Goal: Information Seeking & Learning: Find specific page/section

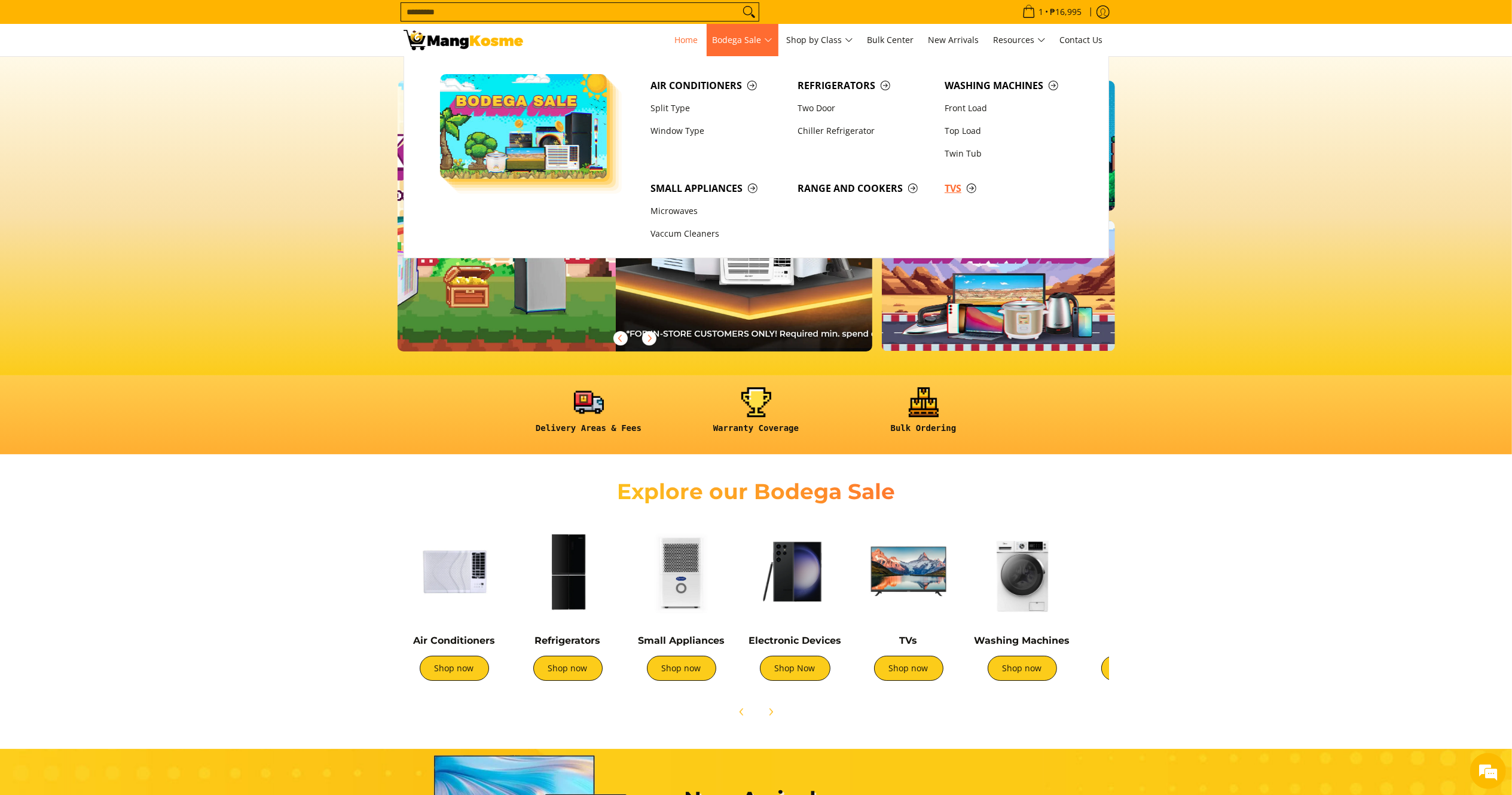
scroll to position [0, 5]
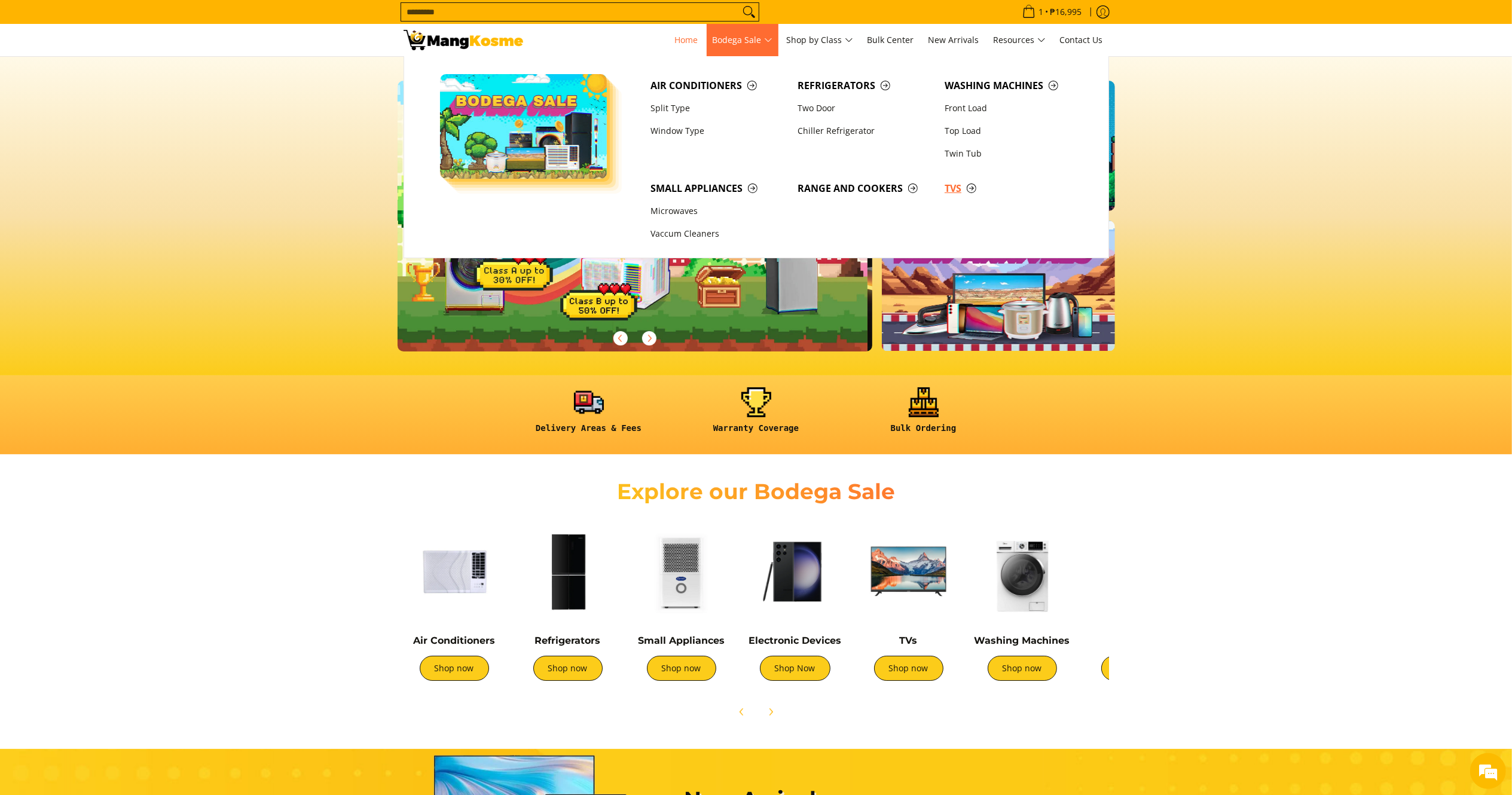
click at [952, 181] on link "TVs" at bounding box center [1012, 188] width 147 height 23
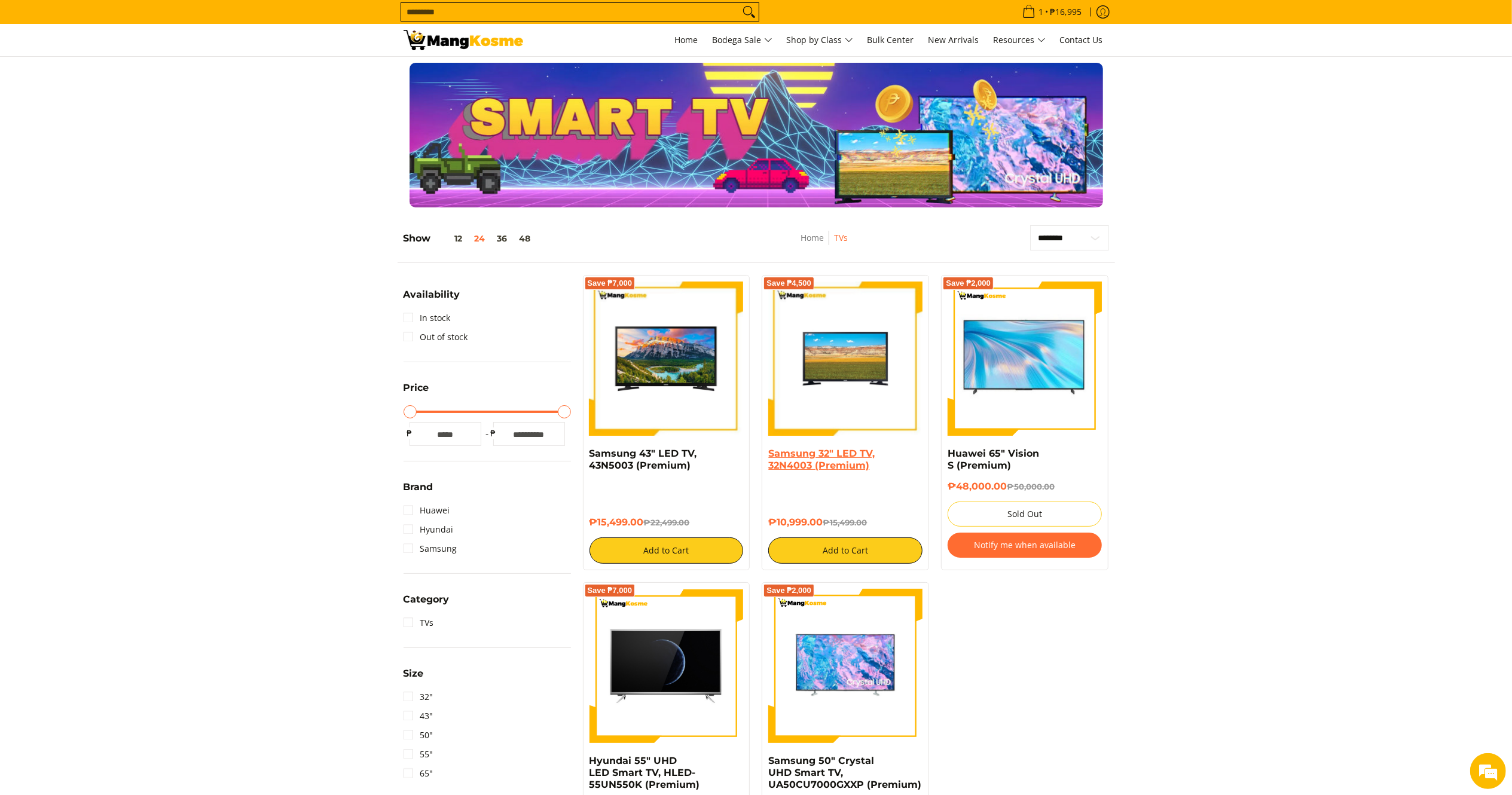
drag, startPoint x: 826, startPoint y: 521, endPoint x: 770, endPoint y: 454, distance: 87.3
click at [770, 454] on div "Samsung 32" LED TV, 32N4003 (Premium) ₱10,999.00 ₱15,499.00 Add to Cart" at bounding box center [846, 506] width 154 height 116
copy div "Samsung 32" LED TV, 32N4003 (Premium) ₱10,999.00"
drag, startPoint x: 642, startPoint y: 518, endPoint x: 577, endPoint y: 458, distance: 88.5
click at [577, 460] on div "Save ₱7,000 Samsung 43" LED TV, 43N5003 (Premium) ₱15,499.00 ₱22,499.00 Add to …" at bounding box center [666, 423] width 179 height 295
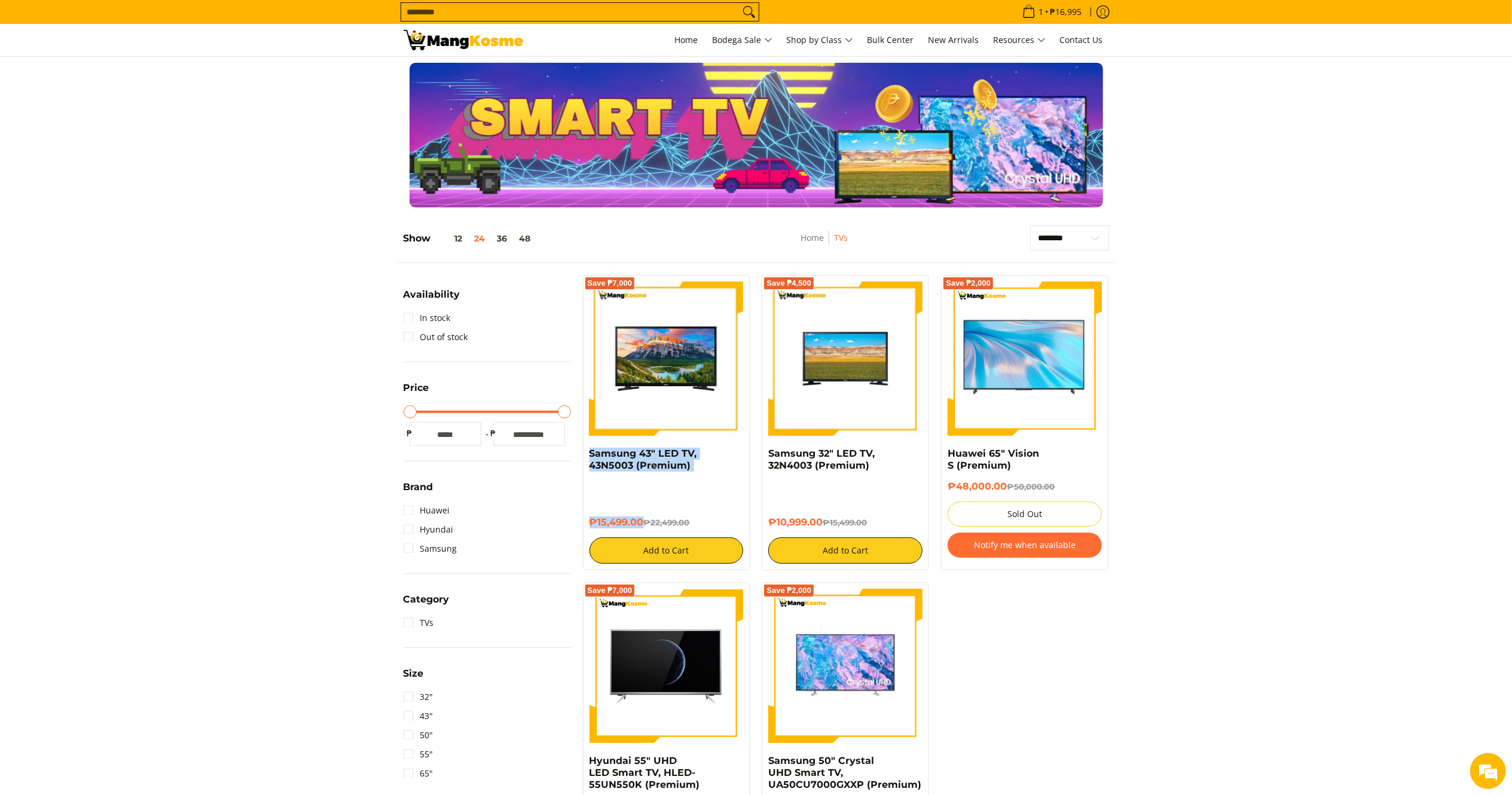
copy div "Samsung 43" LED TV, 43N5003 (Premium) ₱15,499.00"
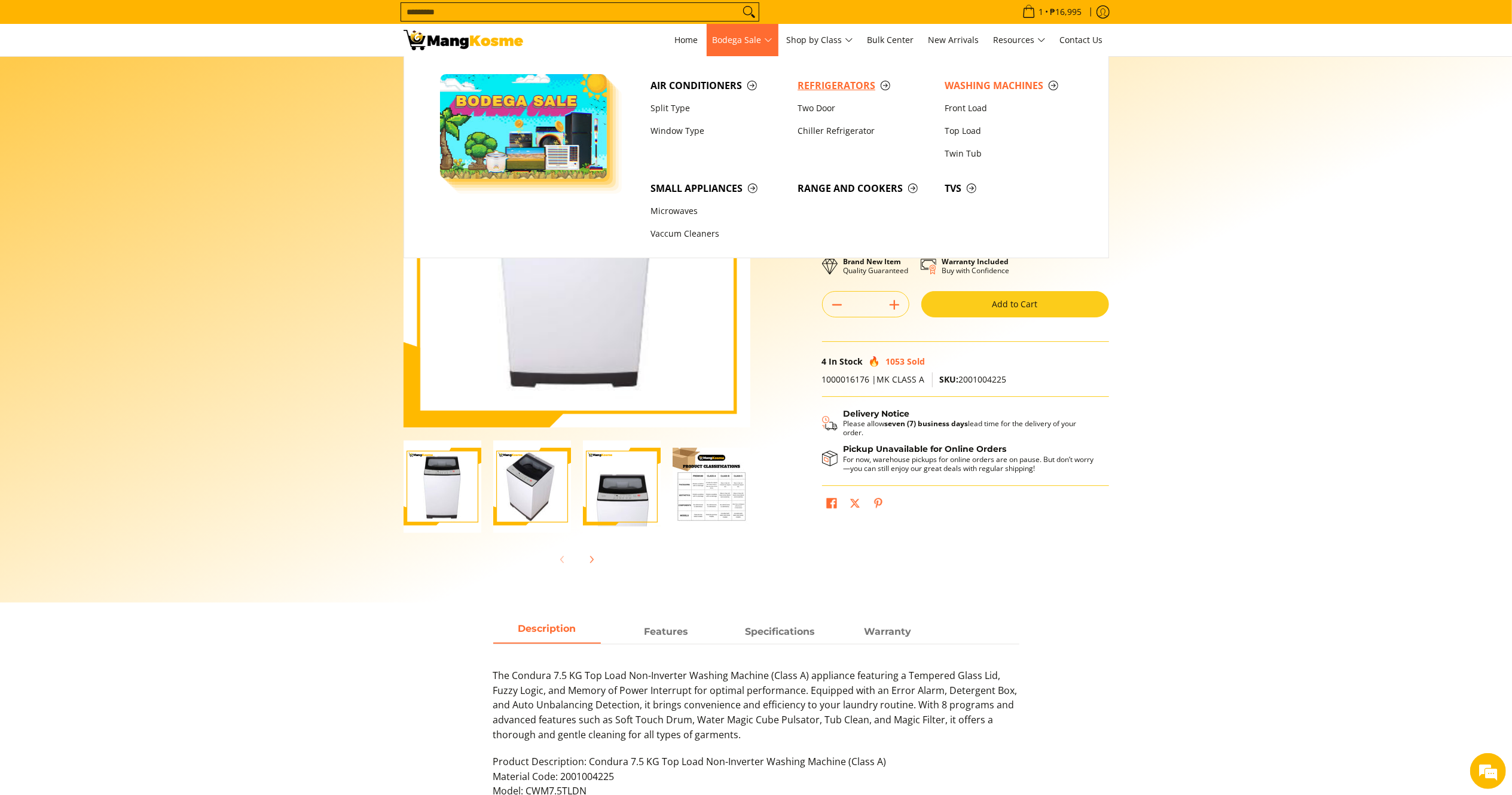
click at [818, 90] on span "Refrigerators" at bounding box center [865, 85] width 135 height 15
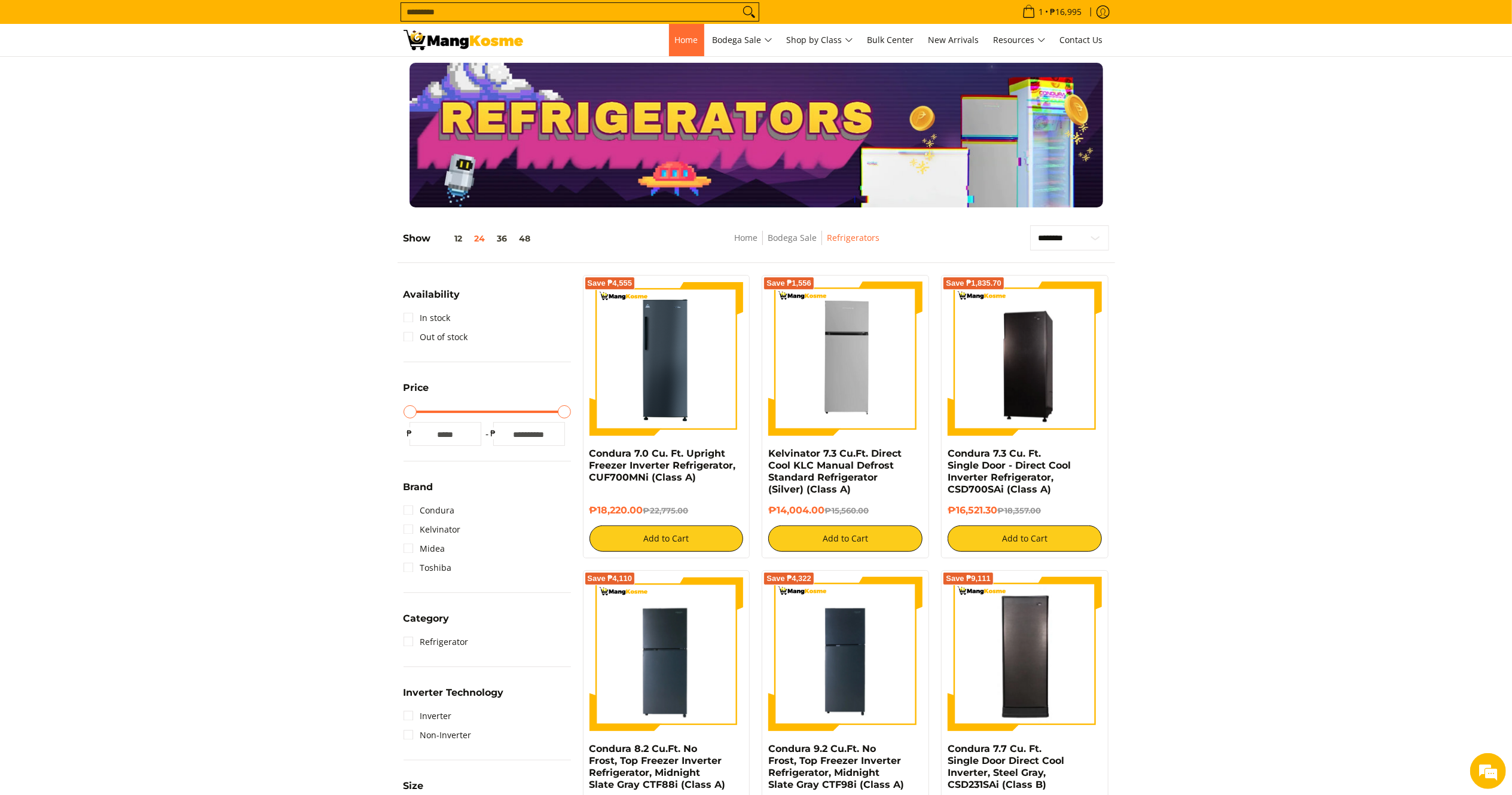
click at [680, 44] on span "Home" at bounding box center [687, 40] width 23 height 12
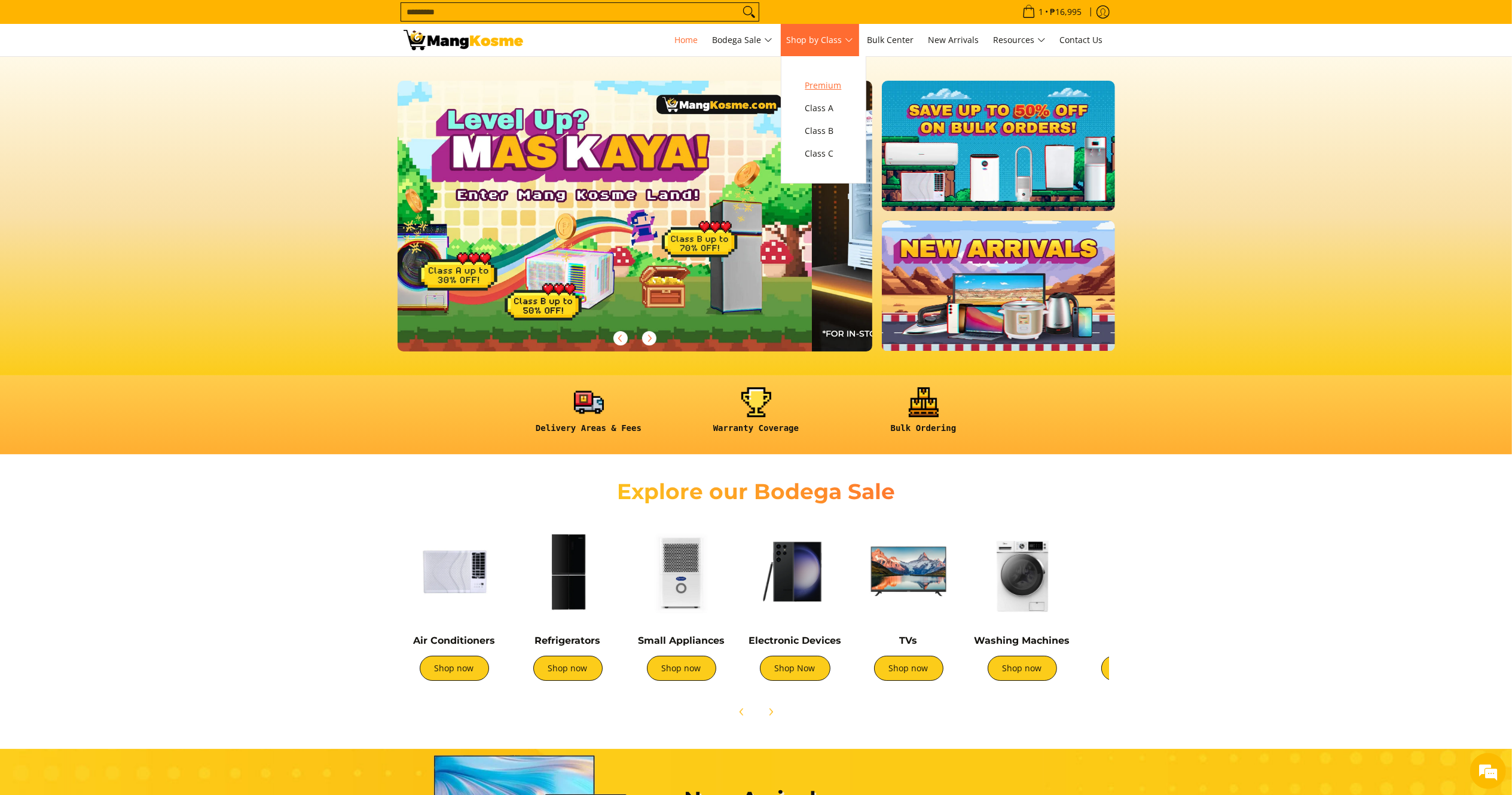
scroll to position [0, 3]
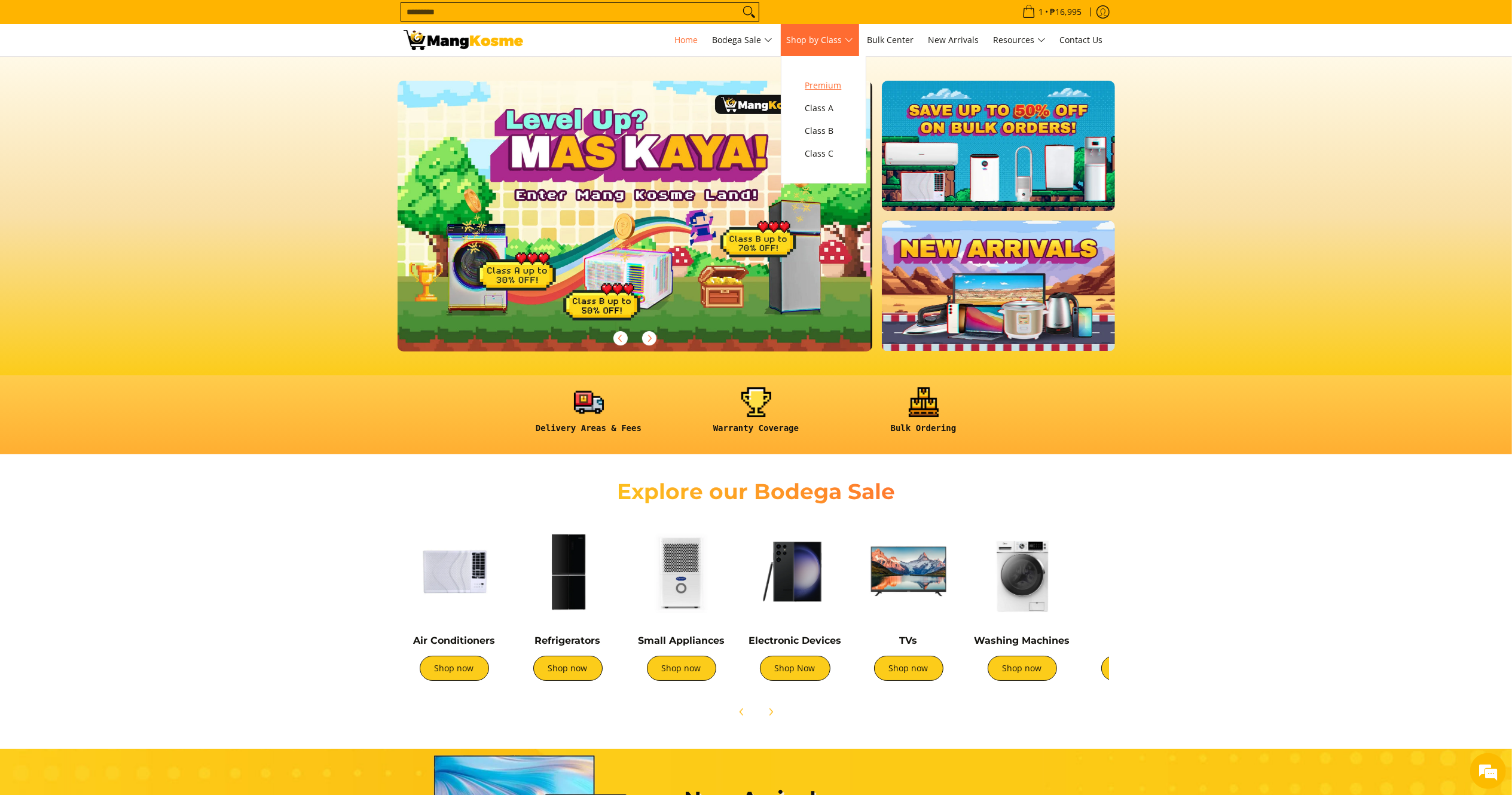
click at [836, 90] on span "Premium" at bounding box center [824, 85] width 36 height 15
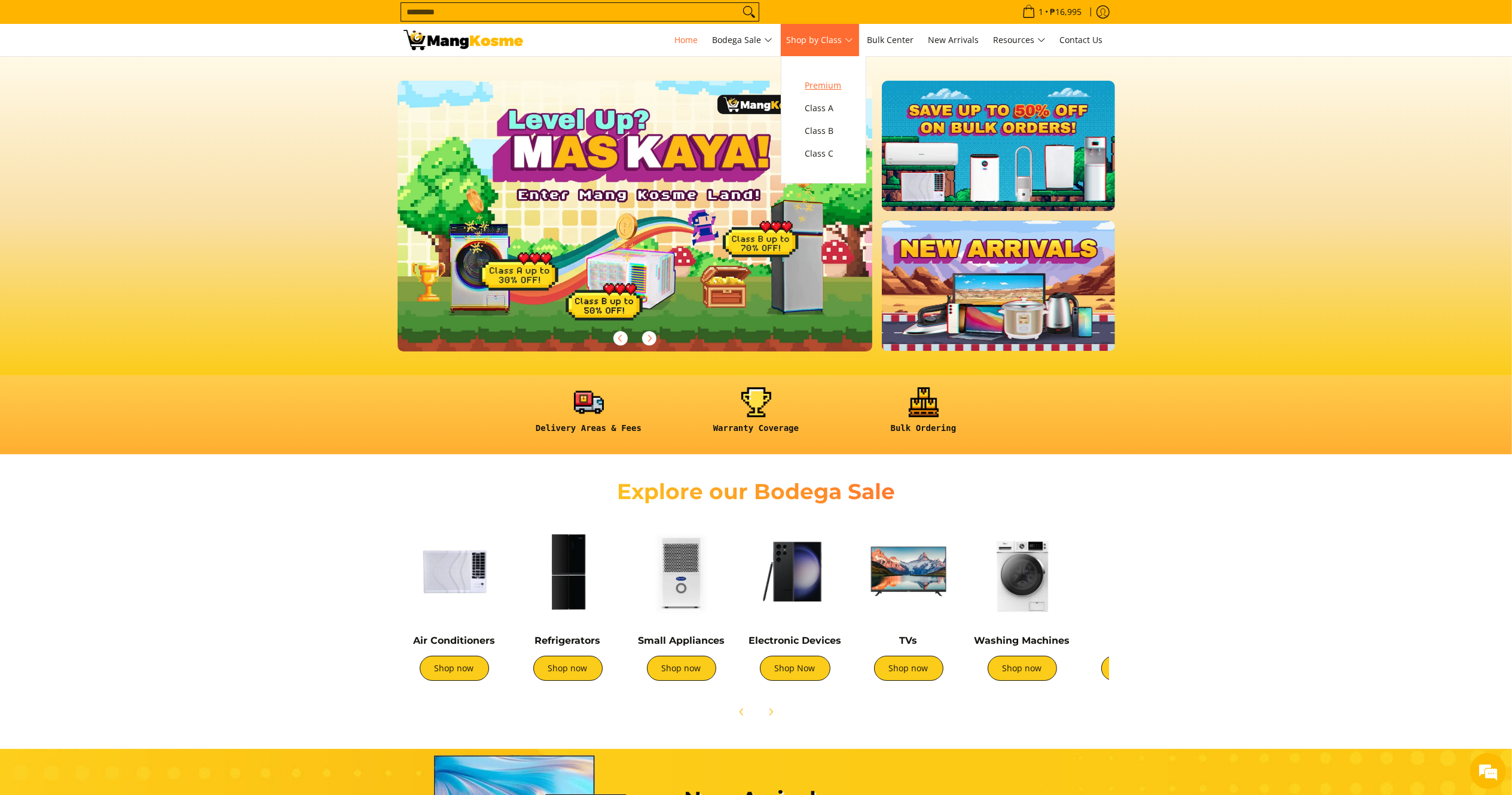
scroll to position [0, 0]
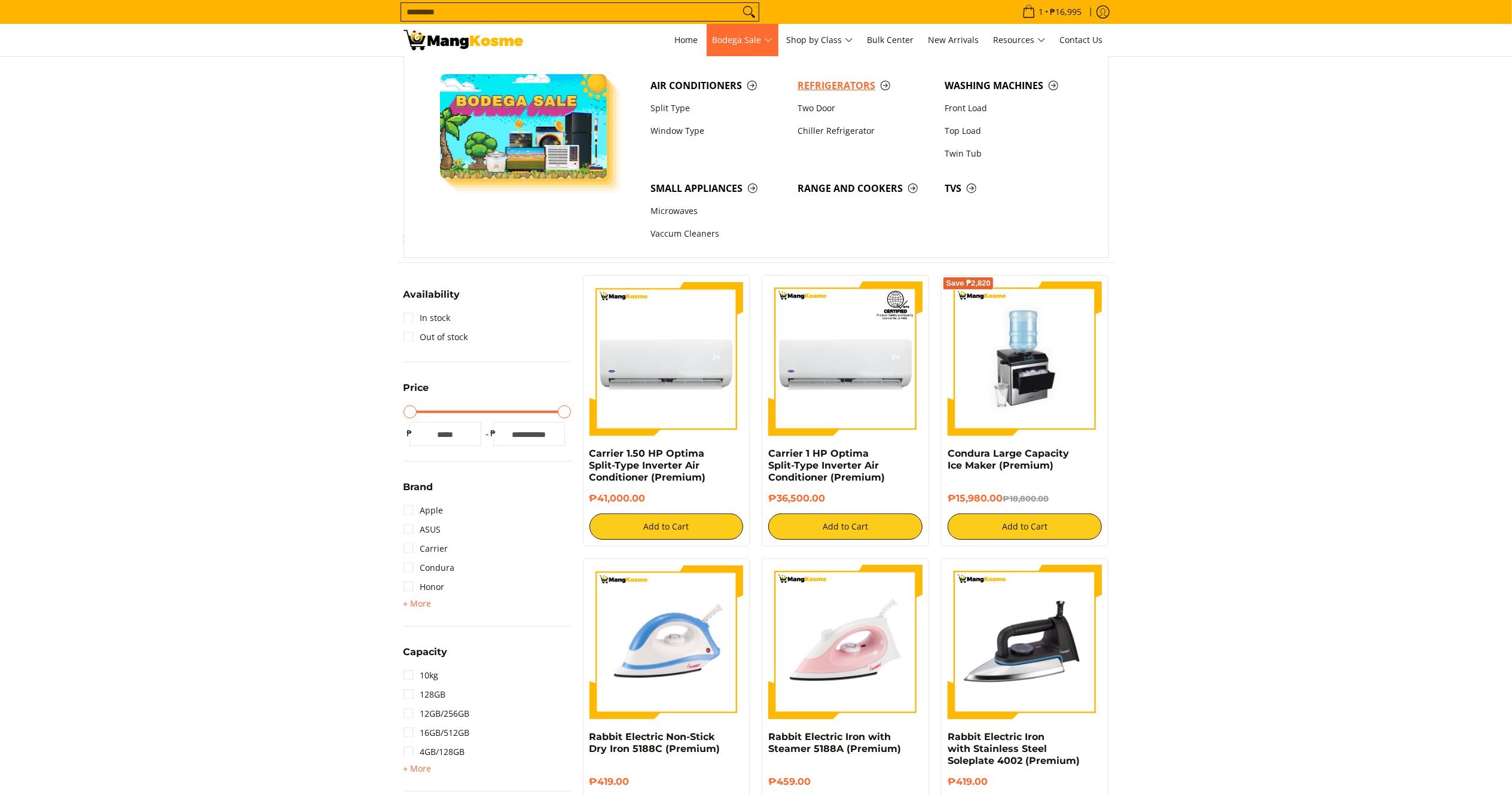
click at [831, 78] on span "Refrigerators" at bounding box center [865, 85] width 135 height 15
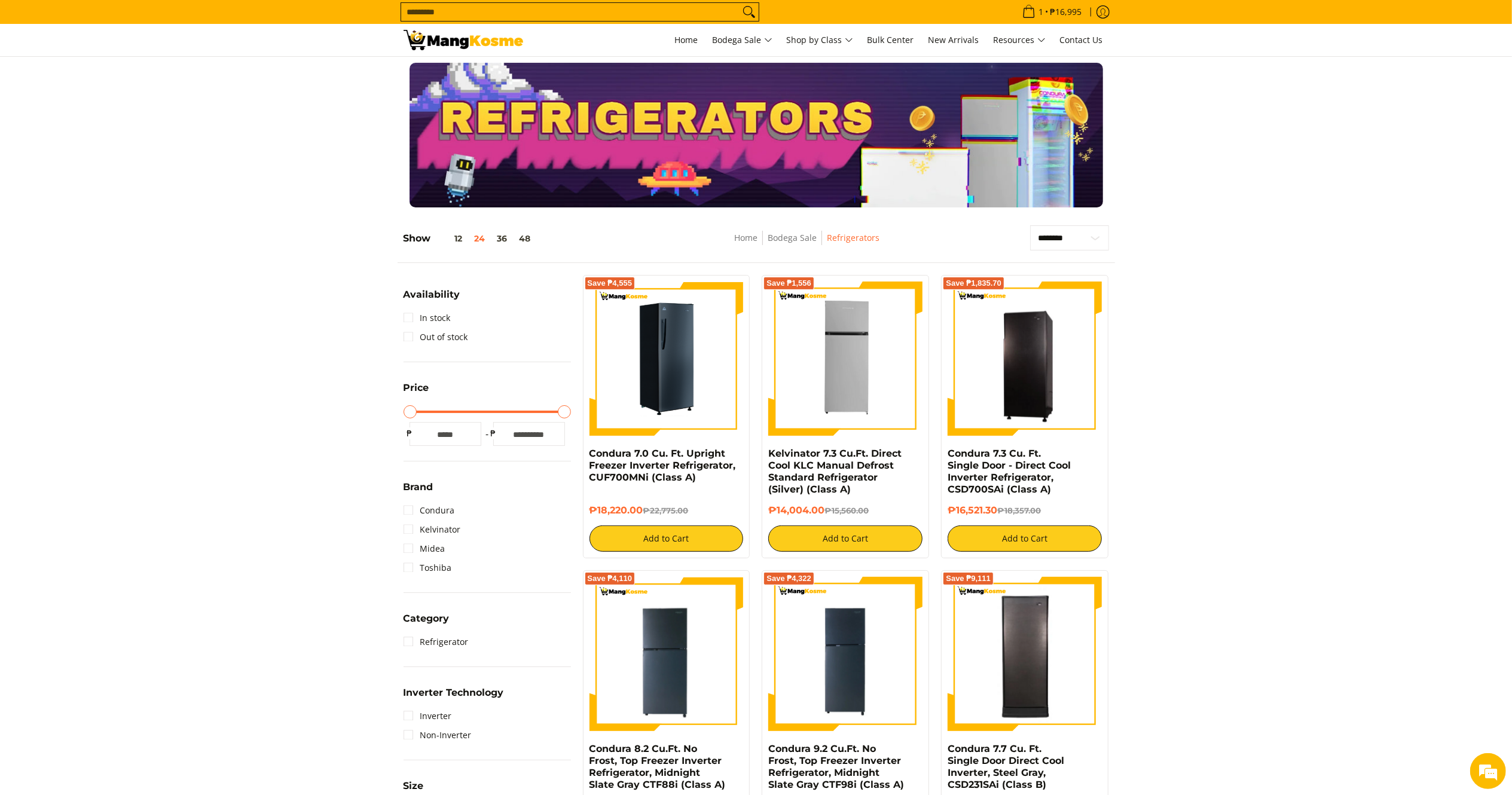
click at [652, 361] on img at bounding box center [666, 359] width 154 height 154
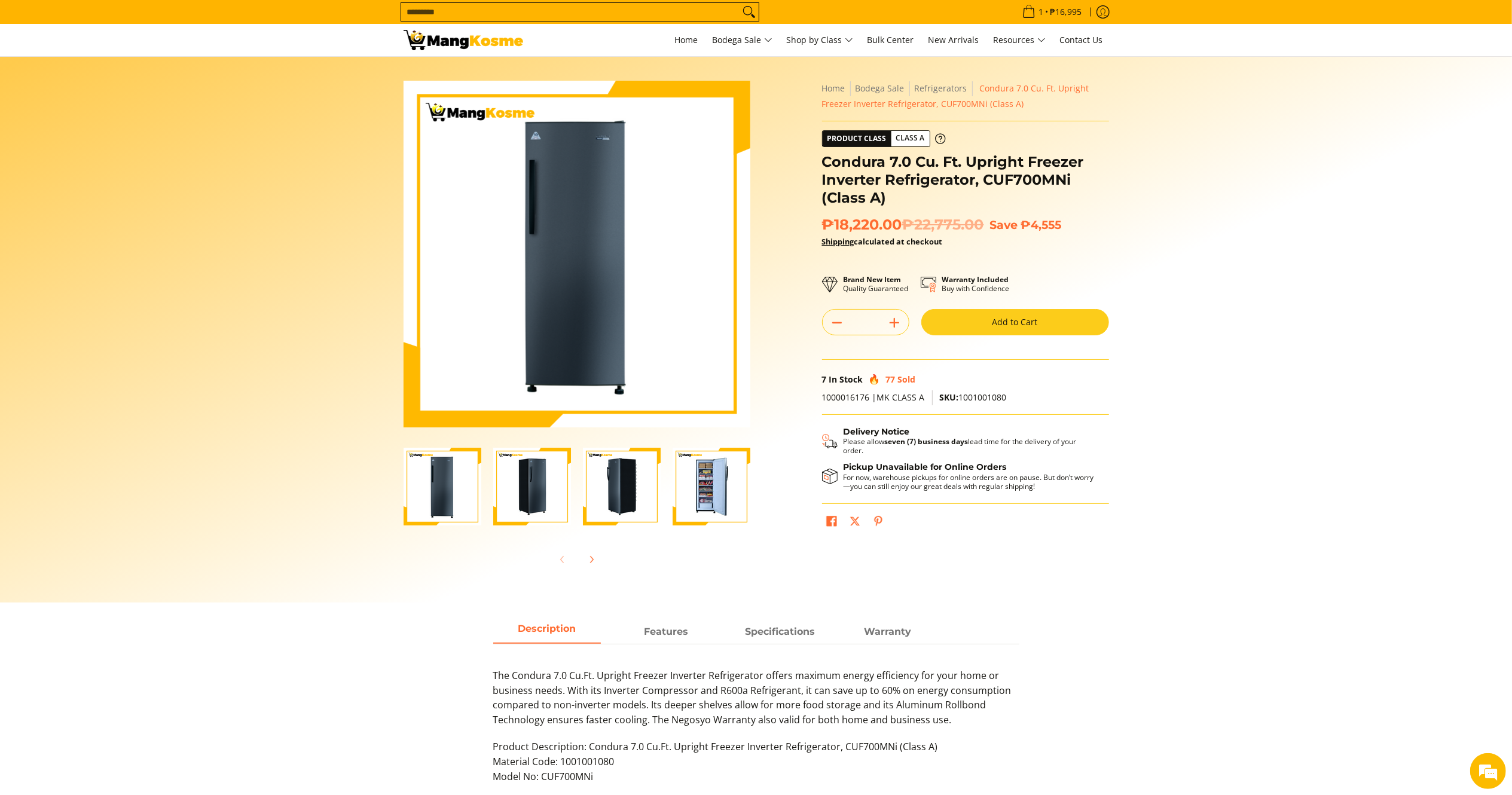
click at [458, 36] on img at bounding box center [463, 39] width 120 height 20
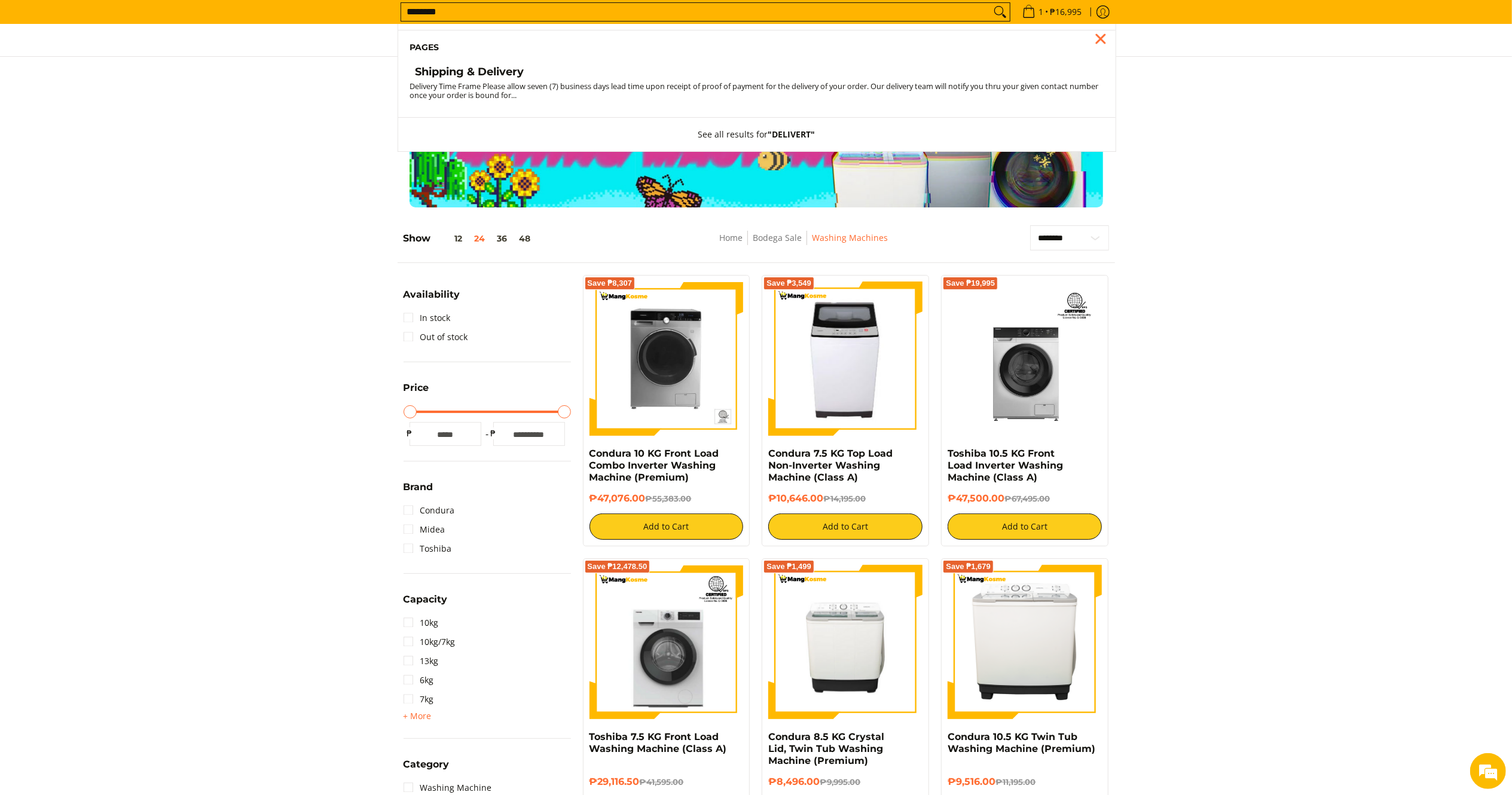
type input "********"
click at [479, 71] on h4 "Shipping & Delivery" at bounding box center [470, 72] width 109 height 14
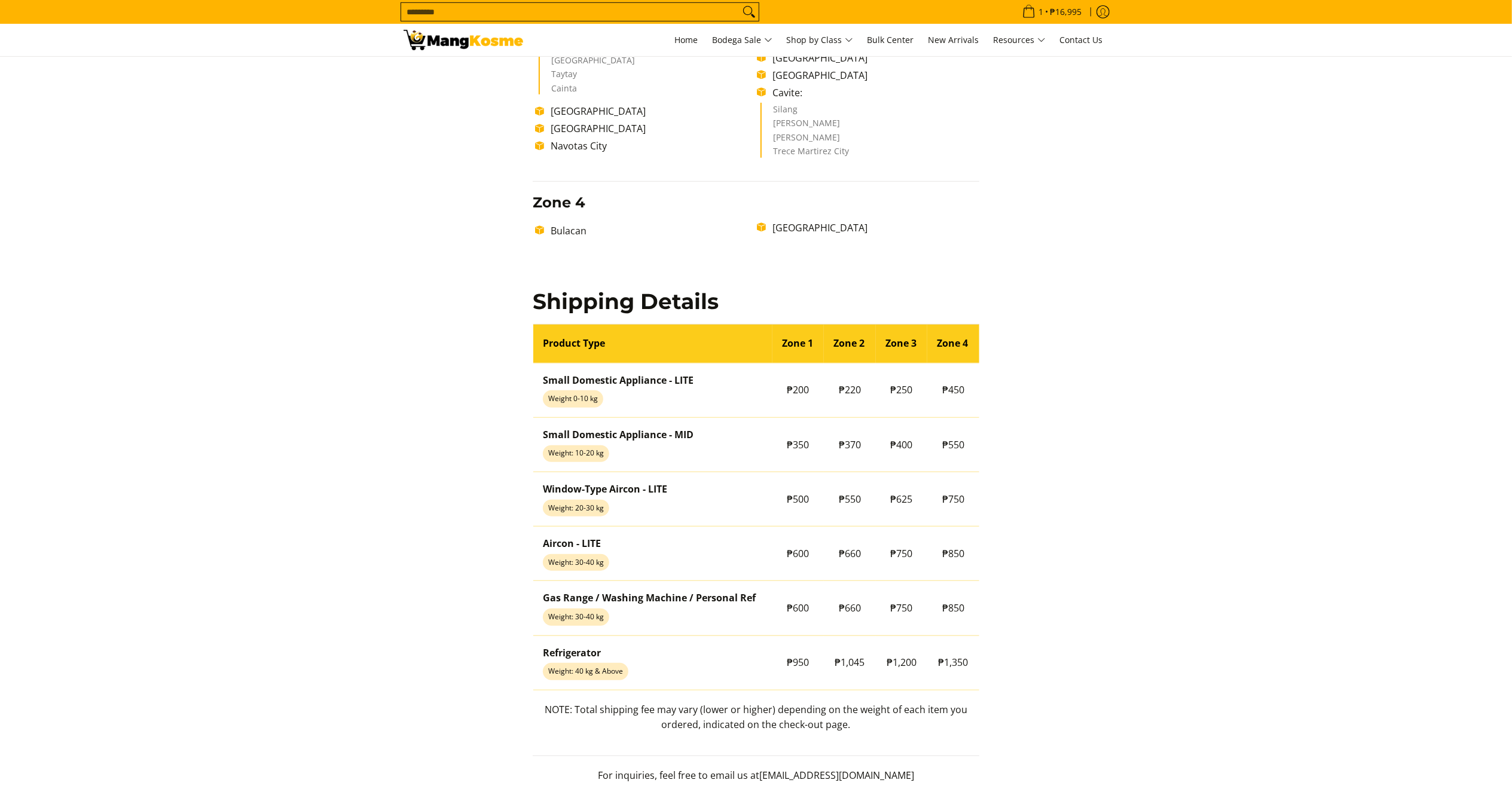
scroll to position [996, 0]
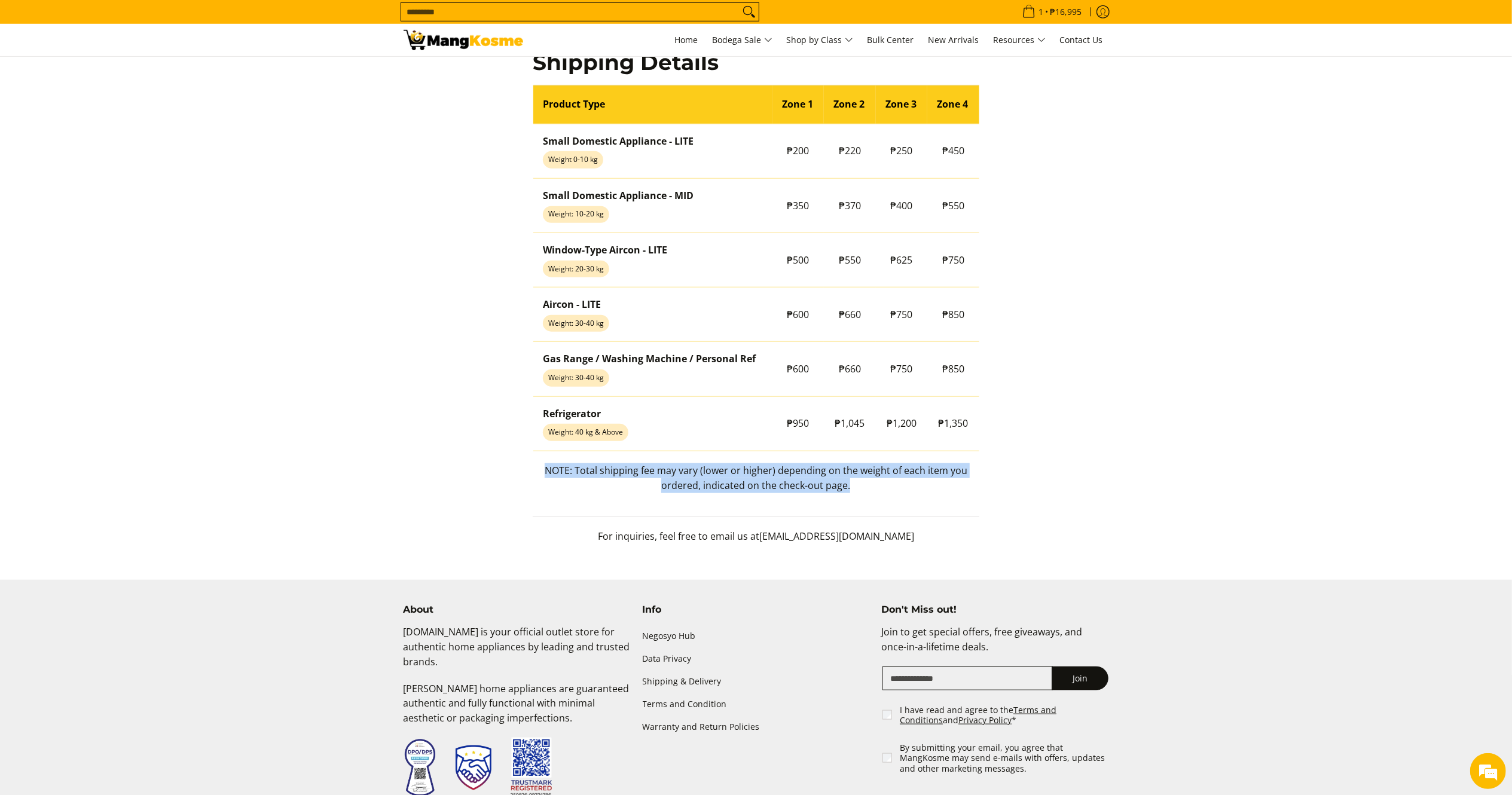
drag, startPoint x: 857, startPoint y: 487, endPoint x: 543, endPoint y: 476, distance: 314.2
click at [543, 476] on p "NOTE: Total shipping fee may vary (lower or higher) depending on the weight of …" at bounding box center [756, 484] width 447 height 42
copy p "NOTE: Total shipping fee may vary (lower or higher) depending on the weight of …"
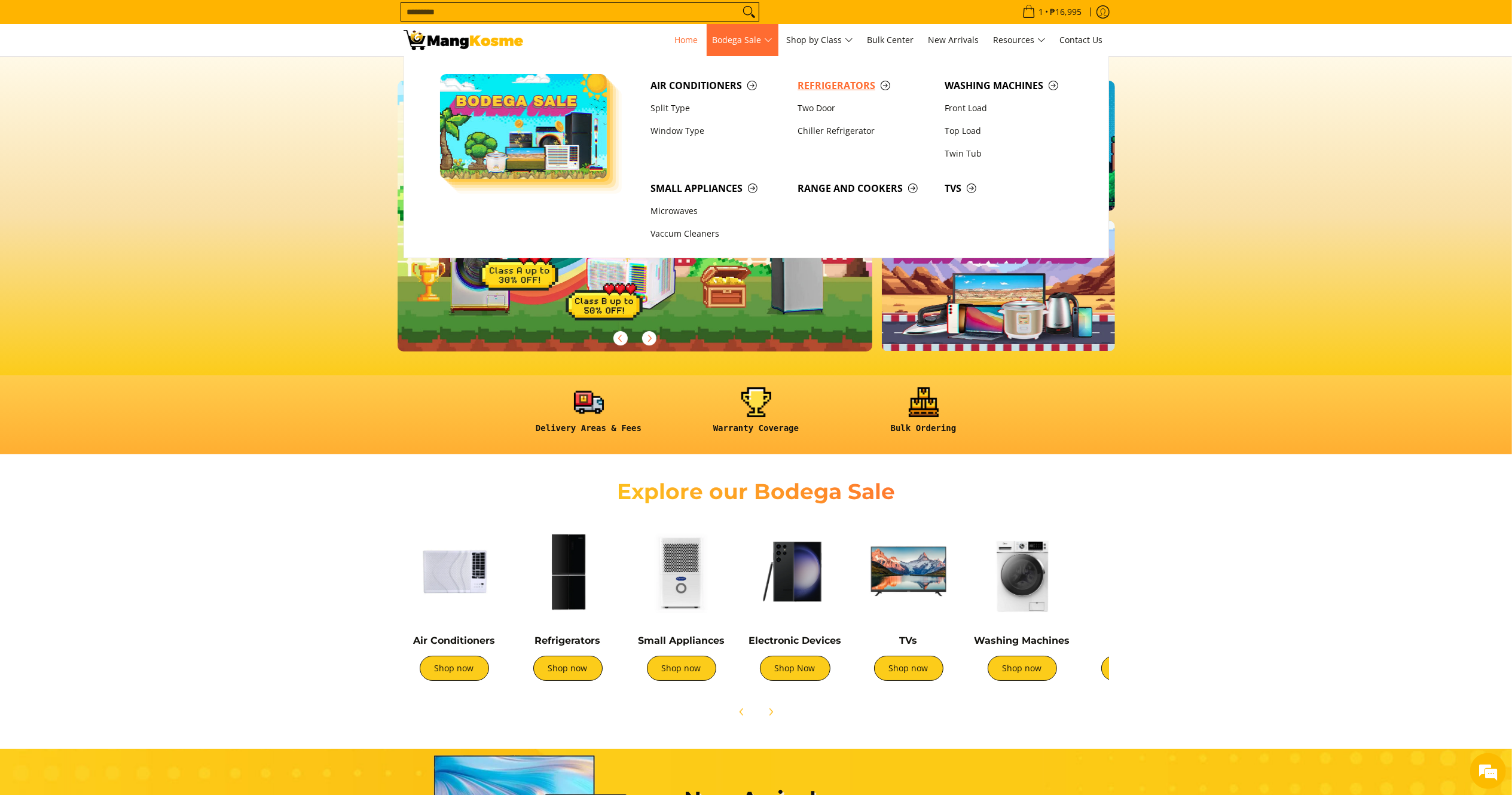
click at [839, 81] on span "Refrigerators" at bounding box center [865, 85] width 135 height 15
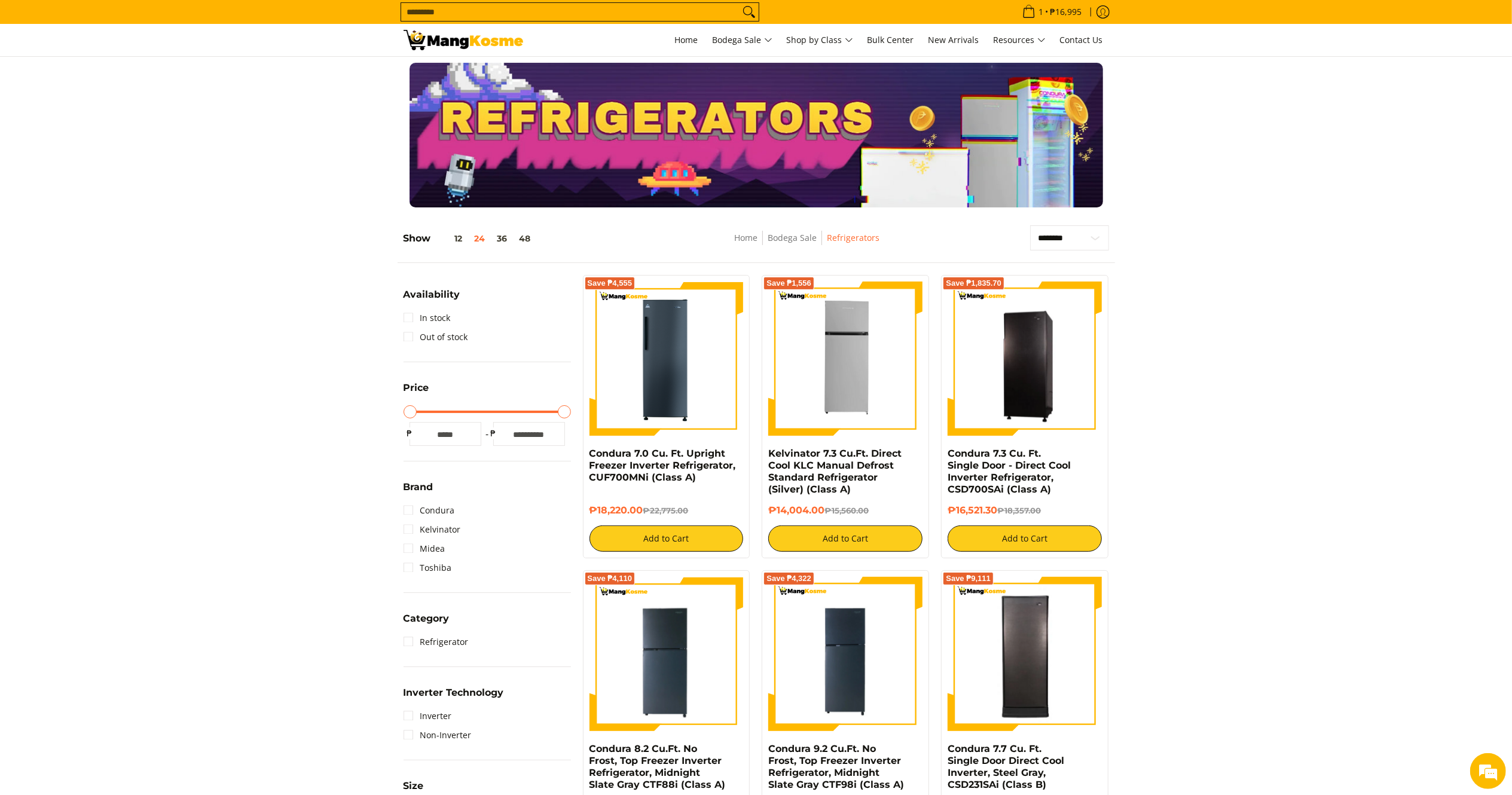
click at [480, 45] on img at bounding box center [463, 39] width 120 height 20
